Goal: Navigation & Orientation: Find specific page/section

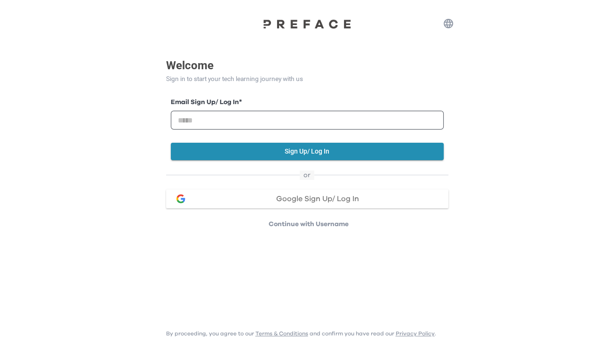
click at [273, 206] on button "Google Sign Up/ Log In" at bounding box center [307, 198] width 282 height 19
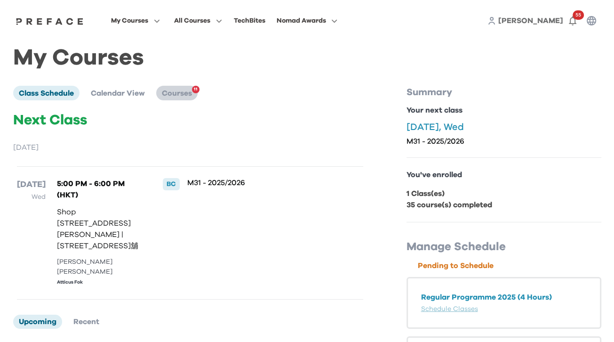
click at [177, 99] on li "Courses 11" at bounding box center [176, 93] width 41 height 14
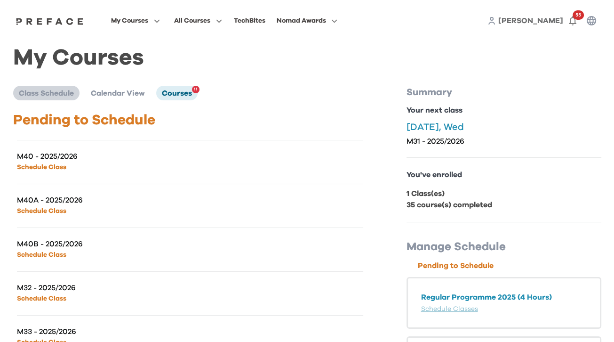
click at [74, 96] on span "Class Schedule" at bounding box center [46, 93] width 55 height 8
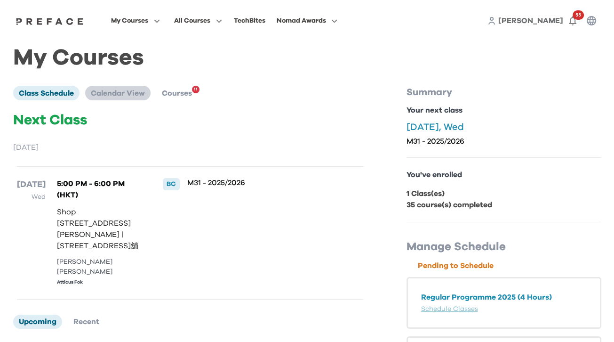
click at [130, 97] on span "Calendar View" at bounding box center [118, 93] width 54 height 8
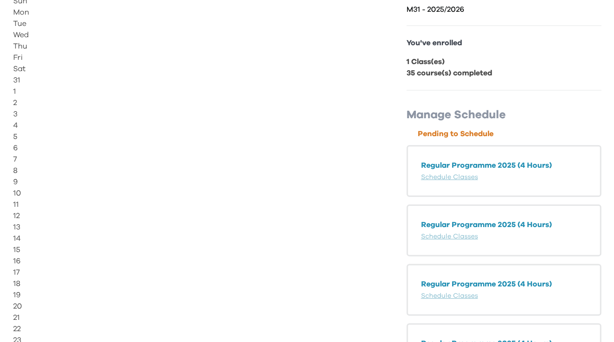
scroll to position [188, 0]
